Goal: Complete application form: Complete application form

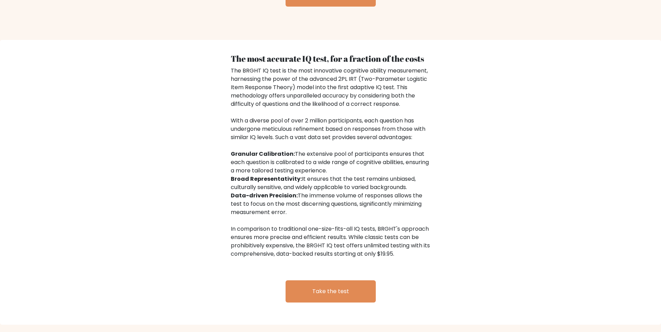
scroll to position [1057, 0]
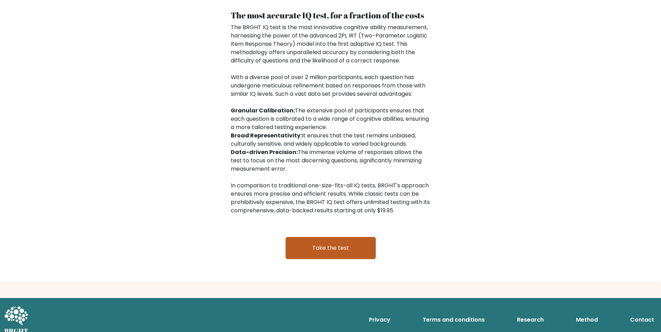
click at [331, 241] on link "Take the test" at bounding box center [331, 248] width 90 height 22
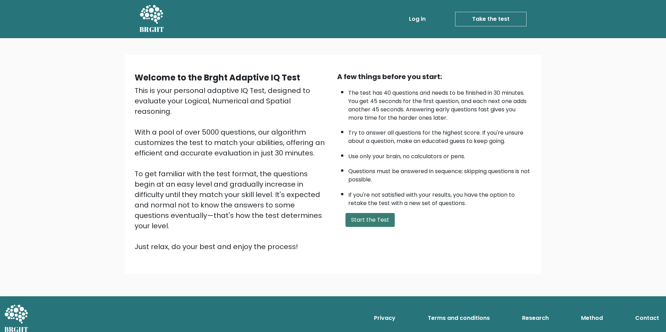
click at [381, 226] on button "Start the Test" at bounding box center [370, 220] width 49 height 14
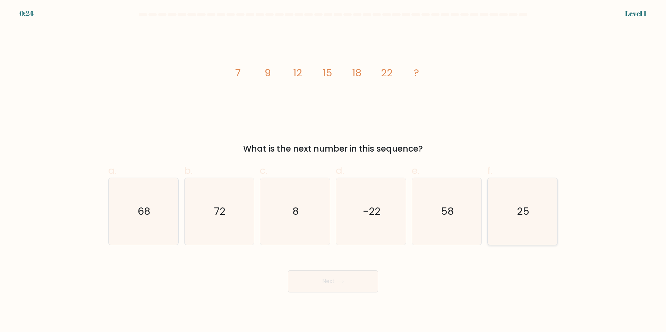
click at [531, 214] on icon "25" at bounding box center [522, 211] width 67 height 67
click at [333, 171] on input "f. 25" at bounding box center [333, 168] width 0 height 5
radio input "true"
click at [340, 281] on icon at bounding box center [339, 282] width 9 height 4
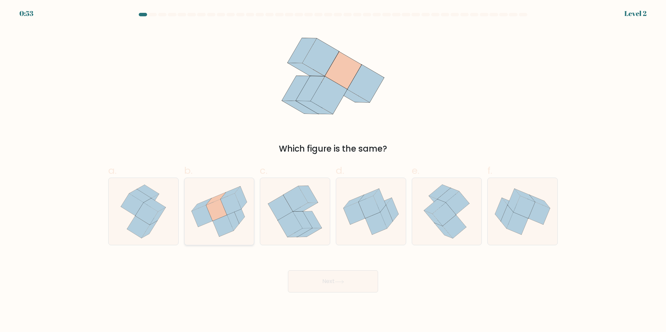
click at [232, 228] on icon at bounding box center [223, 226] width 21 height 22
click at [333, 171] on input "b." at bounding box center [333, 168] width 0 height 5
radio input "true"
click at [351, 286] on button "Next" at bounding box center [333, 281] width 90 height 22
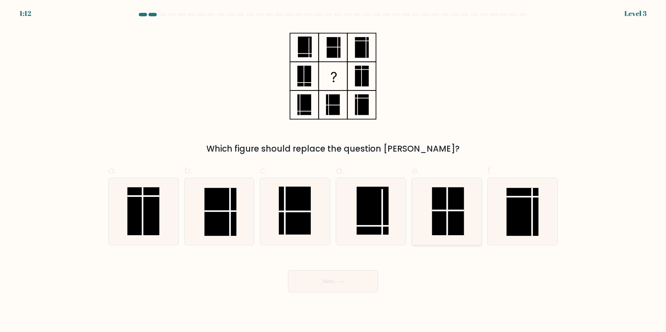
click at [454, 218] on rect at bounding box center [448, 211] width 32 height 48
click at [333, 171] on input "e." at bounding box center [333, 168] width 0 height 5
radio input "true"
click at [359, 286] on button "Next" at bounding box center [333, 281] width 90 height 22
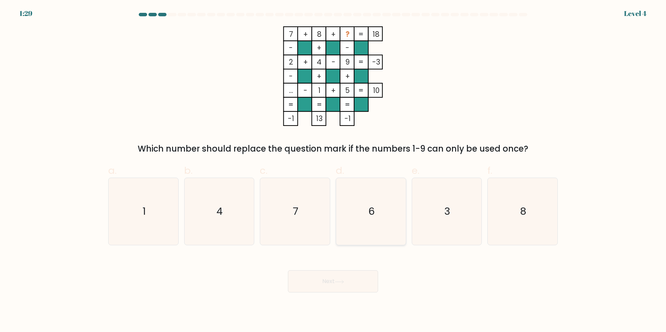
click at [391, 212] on icon "6" at bounding box center [371, 211] width 67 height 67
click at [333, 171] on input "d. 6" at bounding box center [333, 168] width 0 height 5
radio input "true"
click at [352, 290] on button "Next" at bounding box center [333, 281] width 90 height 22
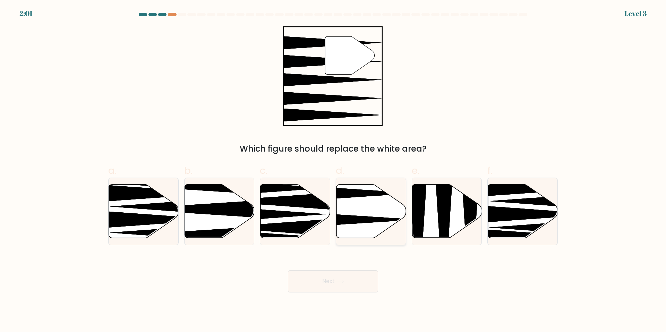
click at [379, 222] on icon at bounding box center [372, 211] width 70 height 53
click at [333, 171] on input "d." at bounding box center [333, 168] width 0 height 5
radio input "true"
click at [357, 283] on button "Next" at bounding box center [333, 281] width 90 height 22
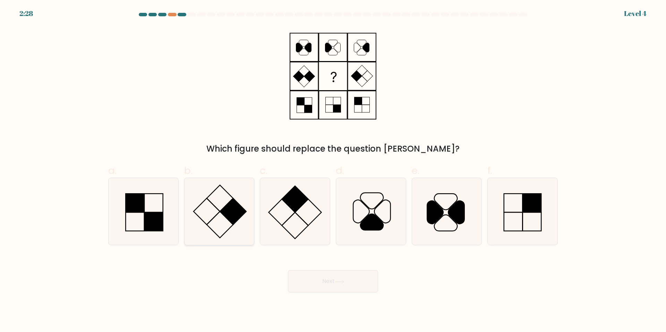
click at [223, 214] on rect at bounding box center [220, 225] width 26 height 26
click at [333, 171] on input "b." at bounding box center [333, 168] width 0 height 5
radio input "true"
click at [320, 280] on button "Next" at bounding box center [333, 281] width 90 height 22
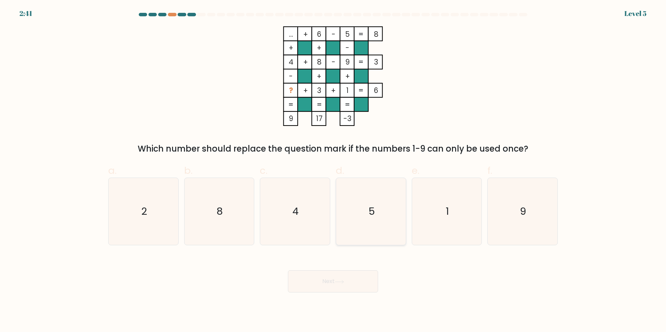
click at [361, 215] on icon "5" at bounding box center [371, 211] width 67 height 67
click at [333, 171] on input "d. 5" at bounding box center [333, 168] width 0 height 5
radio input "true"
click at [353, 281] on button "Next" at bounding box center [333, 281] width 90 height 22
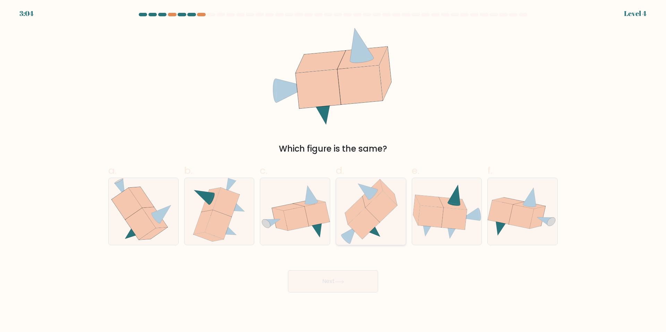
click at [377, 223] on icon at bounding box center [364, 223] width 32 height 31
click at [333, 171] on input "d." at bounding box center [333, 168] width 0 height 5
radio input "true"
click at [351, 282] on button "Next" at bounding box center [333, 281] width 90 height 22
